Goal: Task Accomplishment & Management: Manage account settings

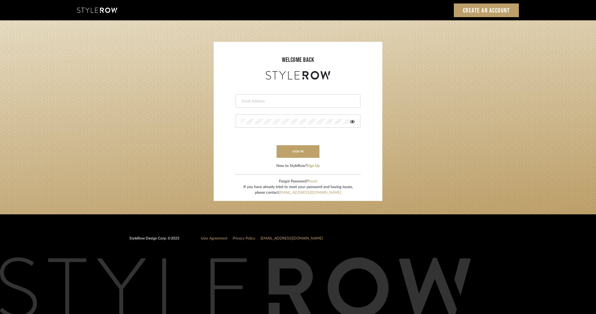
type input "jessica@clothandkind.com"
click at [301, 155] on button "sign in" at bounding box center [298, 151] width 43 height 13
click at [304, 150] on button "sign in" at bounding box center [298, 151] width 43 height 13
click at [288, 152] on button "sign in" at bounding box center [298, 151] width 43 height 13
click at [287, 154] on button "sign in" at bounding box center [298, 151] width 43 height 13
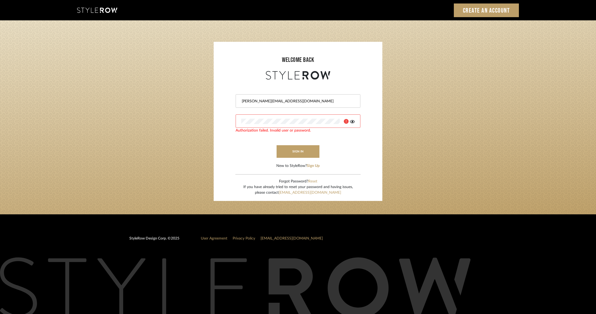
click at [358, 139] on form "jessica@clothandkind.com Authorization failed. Invalid user or password. sign i…" at bounding box center [298, 125] width 158 height 88
click at [353, 122] on icon at bounding box center [352, 121] width 5 height 3
